Goal: Find specific page/section: Find specific page/section

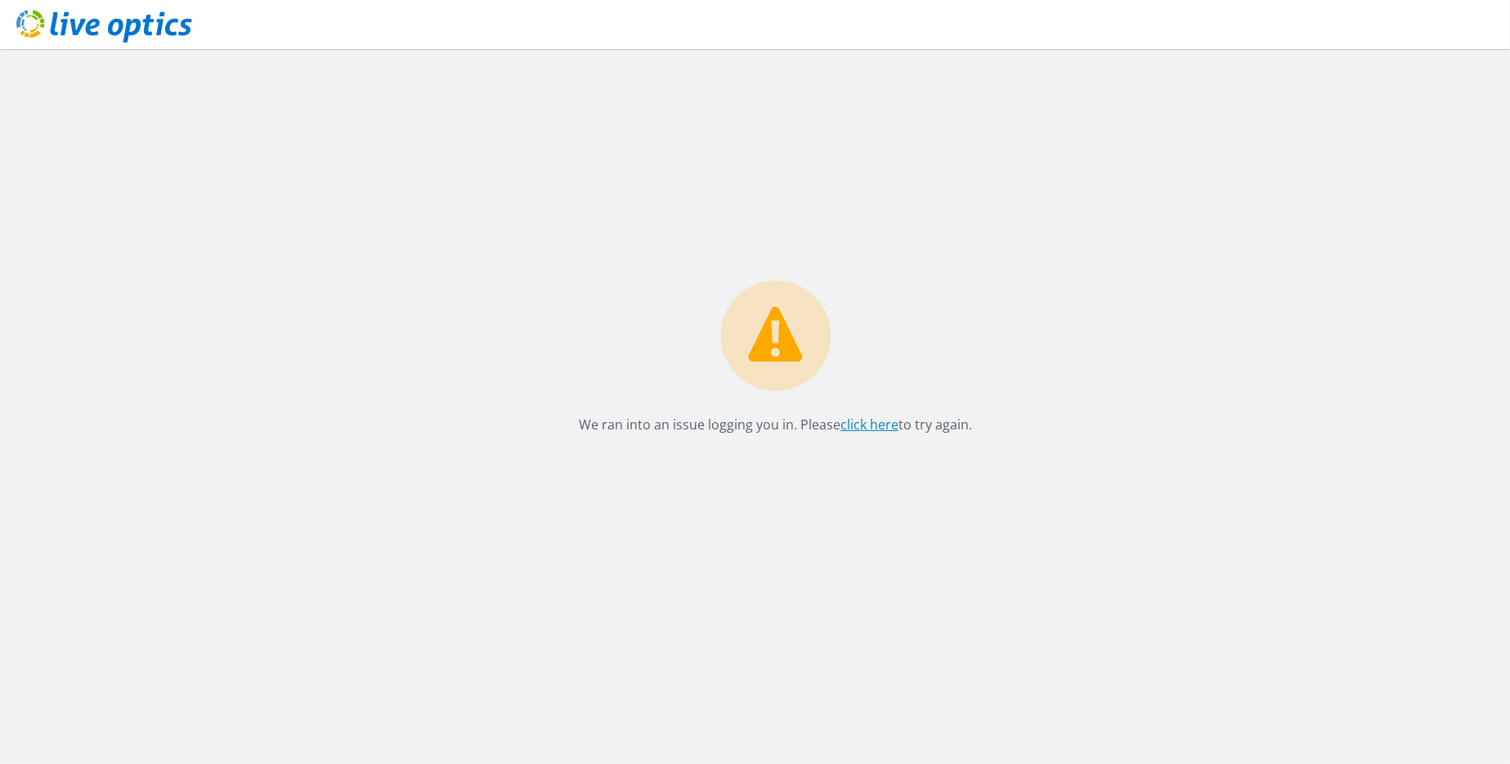
click at [866, 428] on link "click here" at bounding box center [870, 424] width 58 height 18
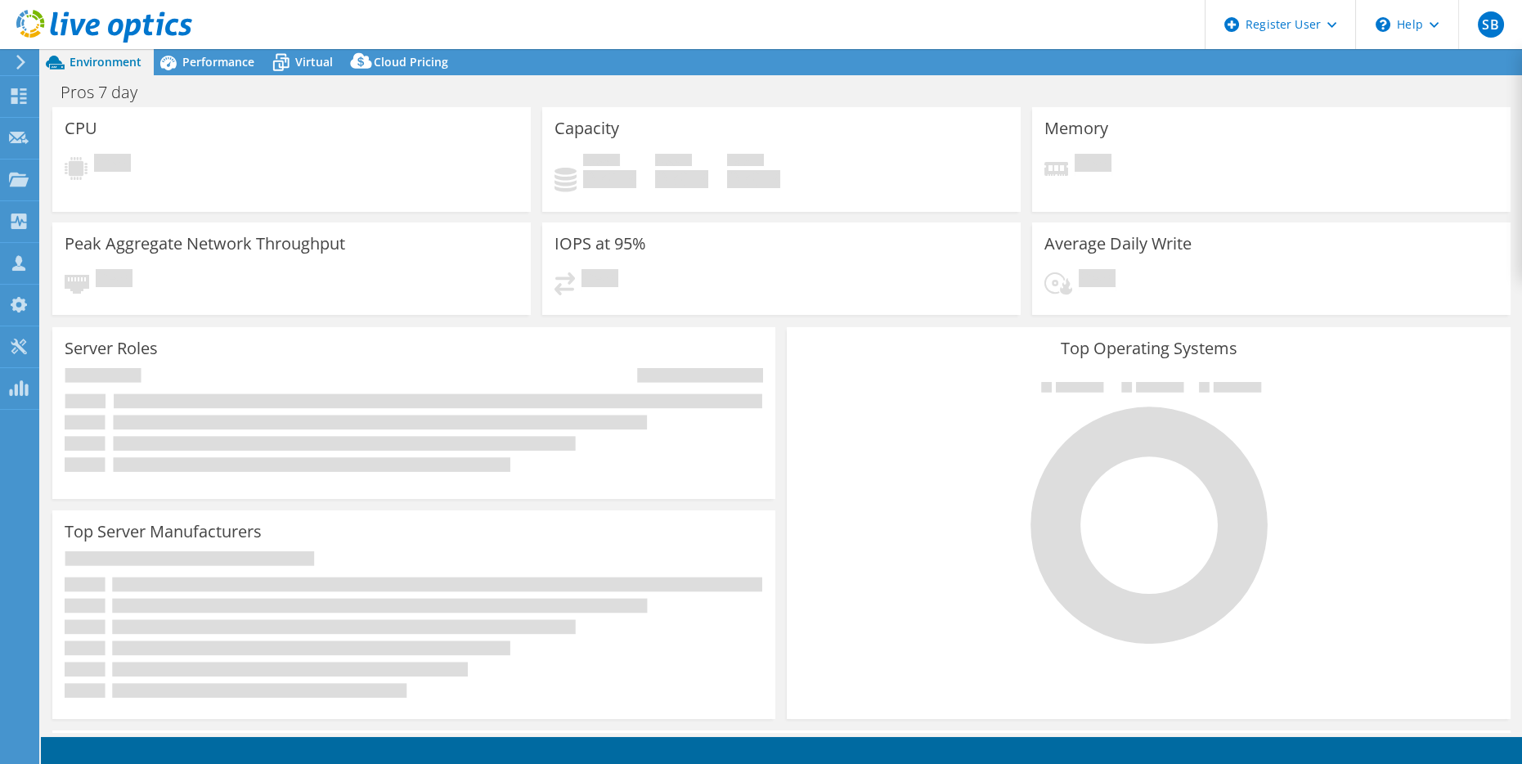
select select "USD"
